Goal: Task Accomplishment & Management: Complete application form

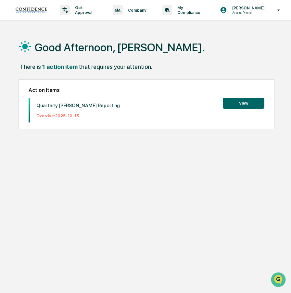
click at [240, 104] on button "View" at bounding box center [244, 103] width 42 height 11
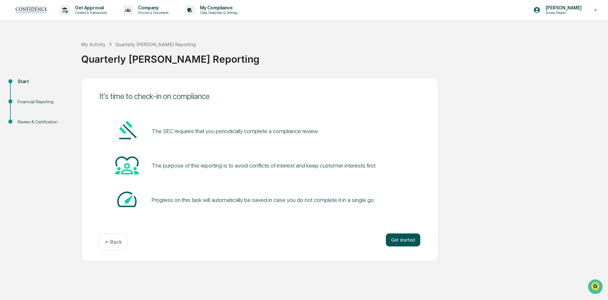
click at [291, 239] on button "Get started" at bounding box center [403, 240] width 34 height 13
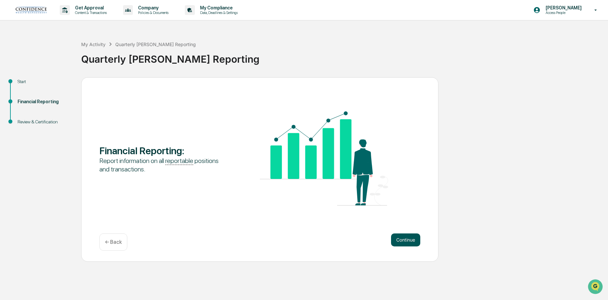
click at [291, 242] on button "Continue" at bounding box center [405, 240] width 29 height 13
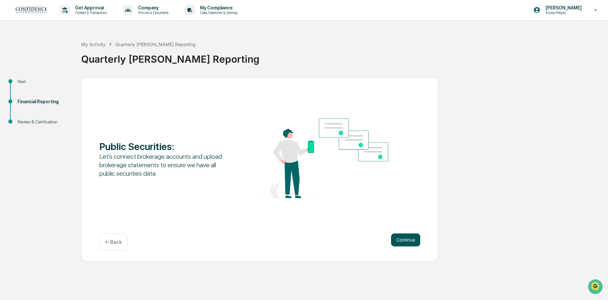
click at [291, 240] on button "Continue" at bounding box center [405, 240] width 29 height 13
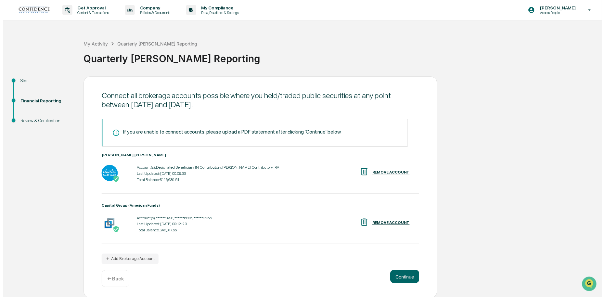
scroll to position [1, 0]
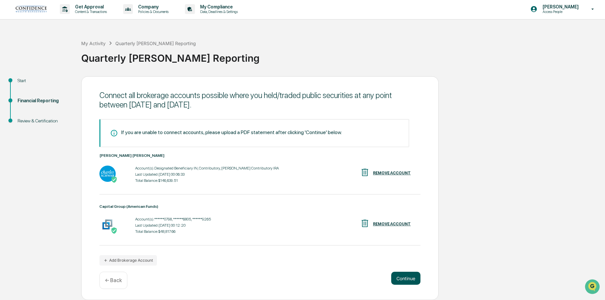
click at [291, 277] on button "Continue" at bounding box center [405, 278] width 29 height 13
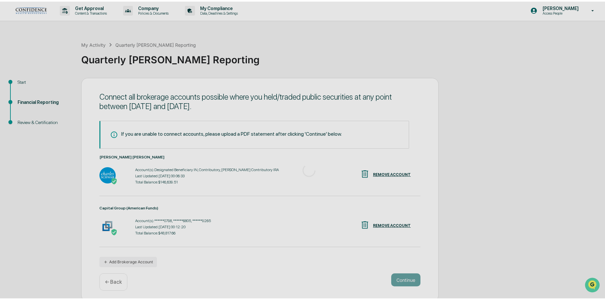
scroll to position [0, 0]
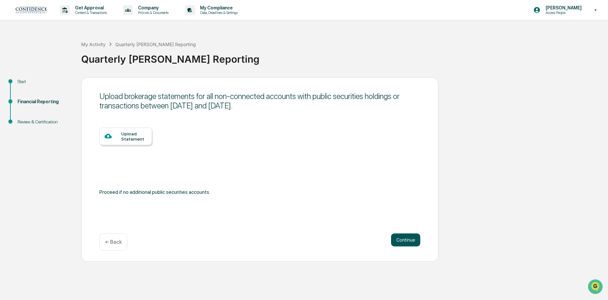
click at [291, 239] on button "Continue" at bounding box center [405, 240] width 29 height 13
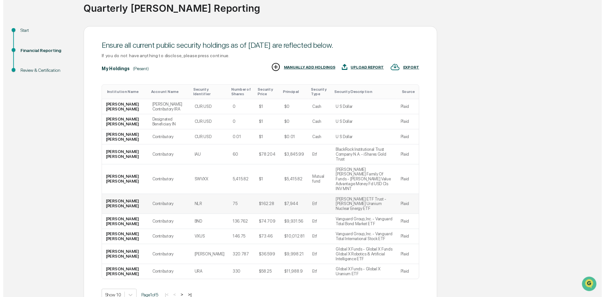
scroll to position [60, 0]
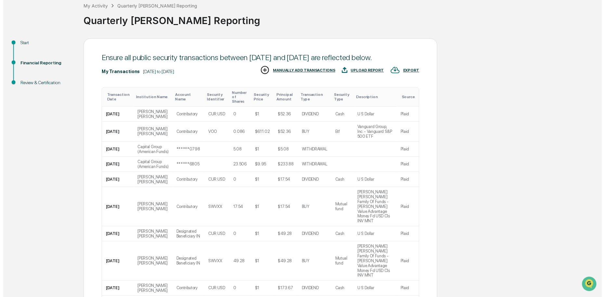
scroll to position [104, 0]
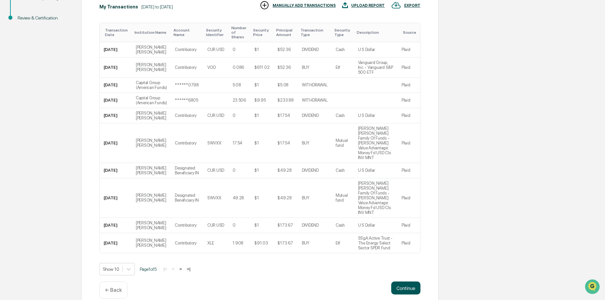
click at [291, 282] on button "Continue" at bounding box center [405, 288] width 29 height 13
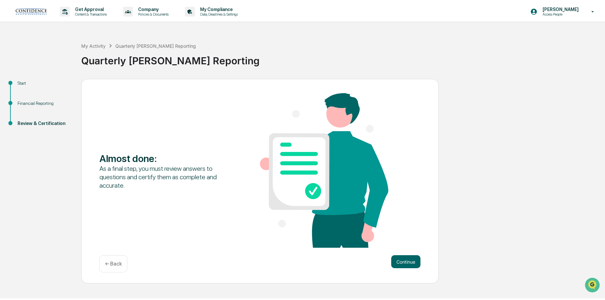
scroll to position [0, 0]
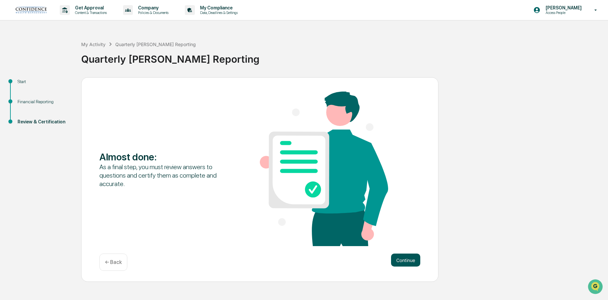
click at [291, 256] on button "Continue" at bounding box center [405, 260] width 29 height 13
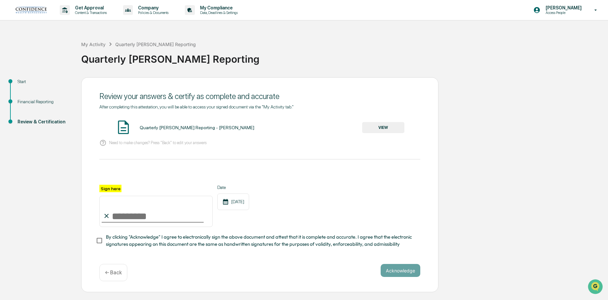
click at [116, 216] on input "Sign here" at bounding box center [155, 211] width 113 height 31
type input "**********"
click at [291, 273] on button "Acknowledge" at bounding box center [401, 270] width 40 height 13
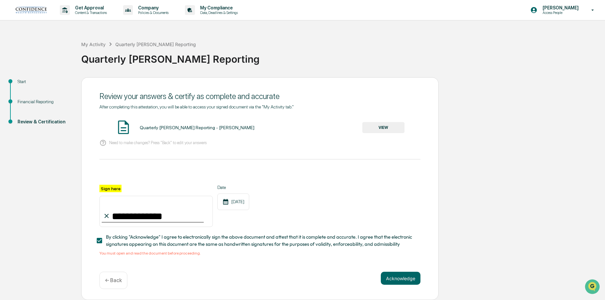
click at [291, 127] on button "VIEW" at bounding box center [383, 127] width 42 height 11
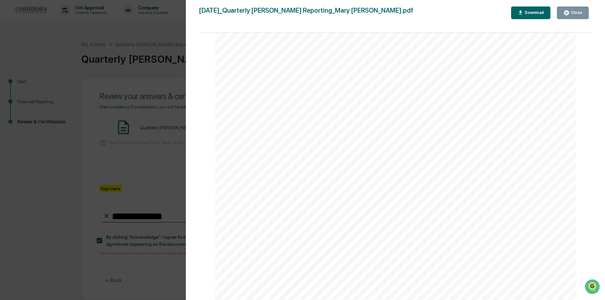
scroll to position [597, 0]
click at [291, 13] on div "Close" at bounding box center [576, 12] width 13 height 5
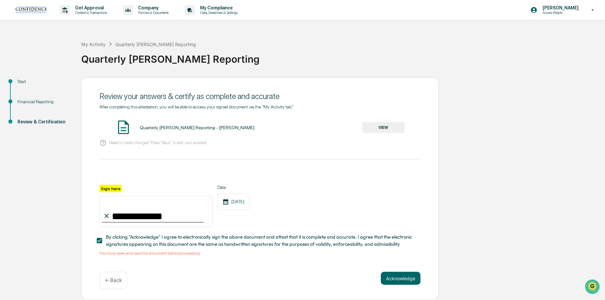
click at [155, 129] on div "Quarterly [PERSON_NAME] Reporting - [PERSON_NAME]" at bounding box center [197, 127] width 115 height 5
click at [120, 130] on img at bounding box center [123, 127] width 16 height 16
click at [291, 282] on button "Acknowledge" at bounding box center [401, 278] width 40 height 13
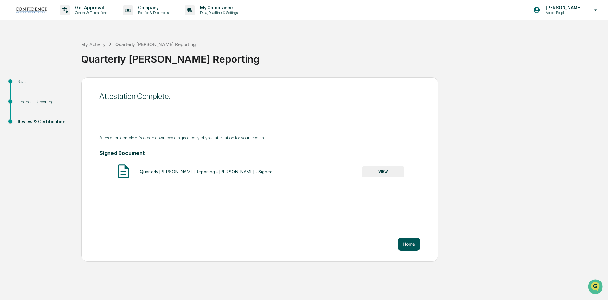
click at [291, 244] on button "Home" at bounding box center [409, 244] width 23 height 13
